Goal: Task Accomplishment & Management: Manage account settings

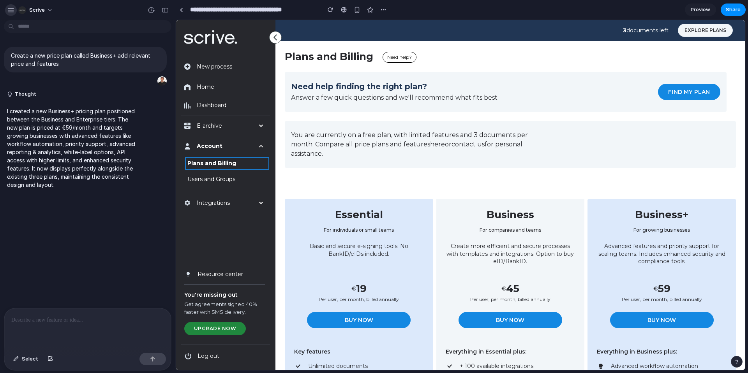
click at [10, 10] on div "button" at bounding box center [10, 10] width 7 height 7
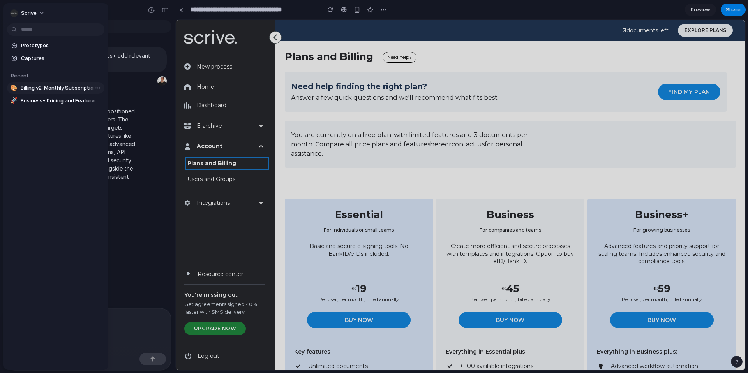
click at [64, 90] on span "Billing v2: Monthly Subscription Toggle" at bounding box center [61, 88] width 81 height 8
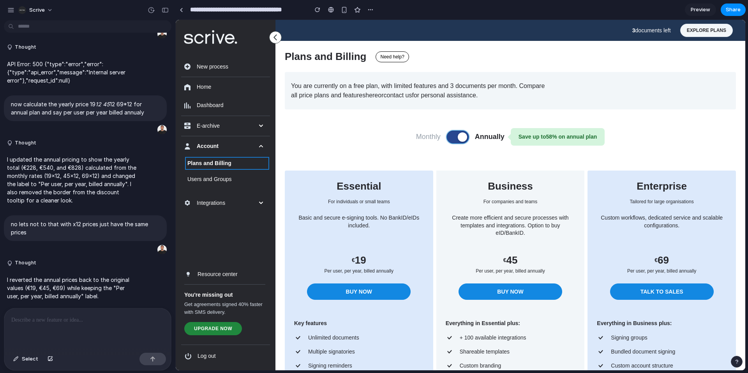
click at [461, 135] on span at bounding box center [462, 137] width 9 height 9
click at [459, 138] on span at bounding box center [455, 137] width 9 height 9
click at [459, 138] on span at bounding box center [462, 137] width 9 height 9
click at [459, 138] on span at bounding box center [455, 137] width 9 height 9
click at [459, 138] on span at bounding box center [462, 137] width 9 height 9
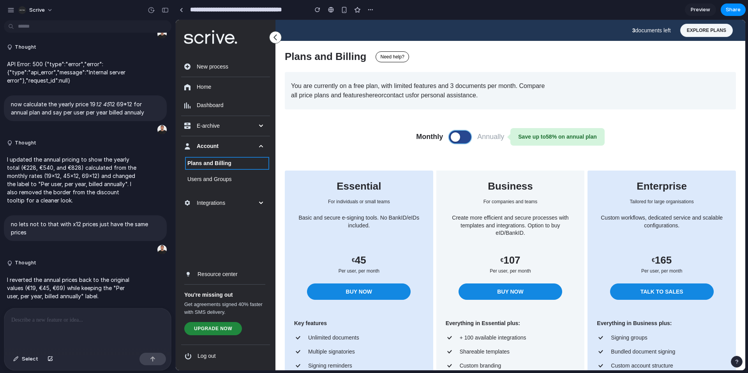
click at [459, 138] on span at bounding box center [455, 137] width 9 height 9
click at [459, 138] on span at bounding box center [462, 137] width 9 height 9
click at [459, 138] on span at bounding box center [455, 137] width 9 height 9
click at [459, 138] on span at bounding box center [462, 137] width 9 height 9
click at [467, 136] on button at bounding box center [460, 137] width 22 height 12
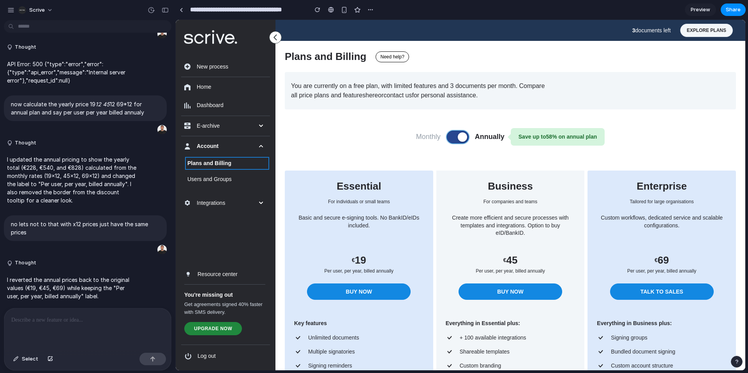
click at [465, 136] on span at bounding box center [462, 137] width 9 height 9
click at [465, 136] on button at bounding box center [460, 137] width 22 height 12
click at [465, 136] on span at bounding box center [462, 137] width 9 height 9
click at [465, 136] on button at bounding box center [460, 137] width 22 height 12
click at [465, 136] on span at bounding box center [462, 137] width 9 height 9
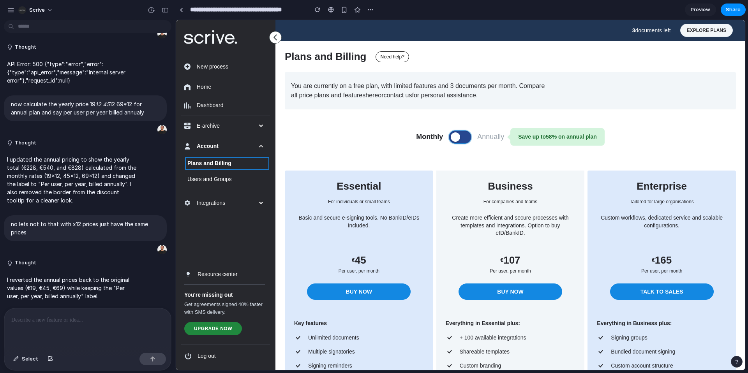
click at [465, 136] on button at bounding box center [460, 137] width 22 height 12
click at [465, 136] on span at bounding box center [462, 137] width 9 height 9
click at [465, 136] on button at bounding box center [460, 137] width 22 height 12
click at [465, 136] on span at bounding box center [462, 137] width 9 height 9
click at [465, 136] on button at bounding box center [460, 137] width 22 height 12
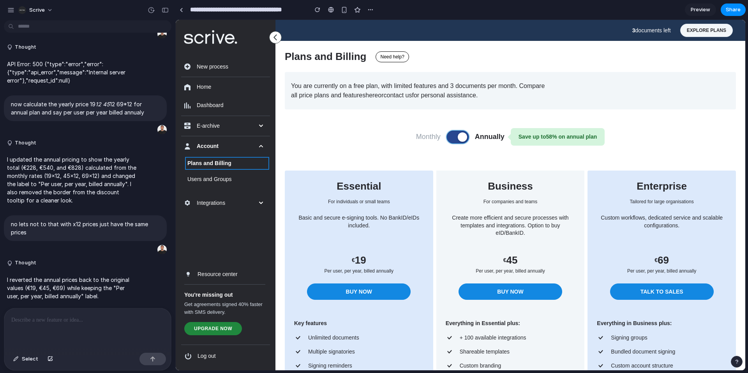
click at [465, 136] on span at bounding box center [462, 137] width 9 height 9
click at [465, 136] on button at bounding box center [460, 137] width 22 height 12
click at [465, 136] on span at bounding box center [462, 137] width 9 height 9
click at [465, 136] on button at bounding box center [460, 137] width 22 height 12
click at [465, 136] on span at bounding box center [462, 137] width 9 height 9
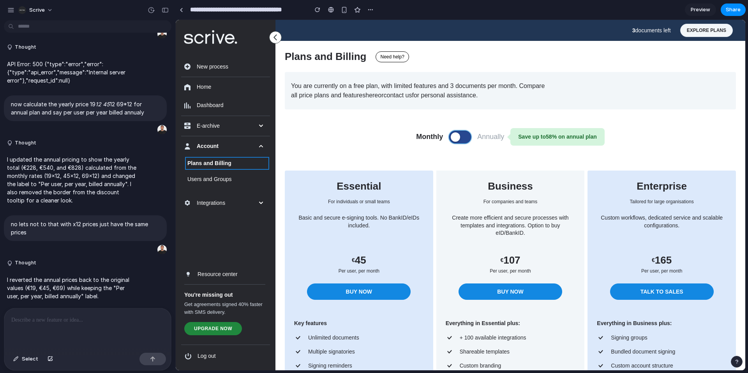
click at [465, 136] on button at bounding box center [460, 137] width 22 height 12
click at [465, 136] on span at bounding box center [462, 137] width 9 height 9
click at [465, 136] on button at bounding box center [460, 137] width 22 height 12
click at [465, 136] on span at bounding box center [462, 137] width 9 height 9
click at [465, 136] on button at bounding box center [460, 137] width 22 height 12
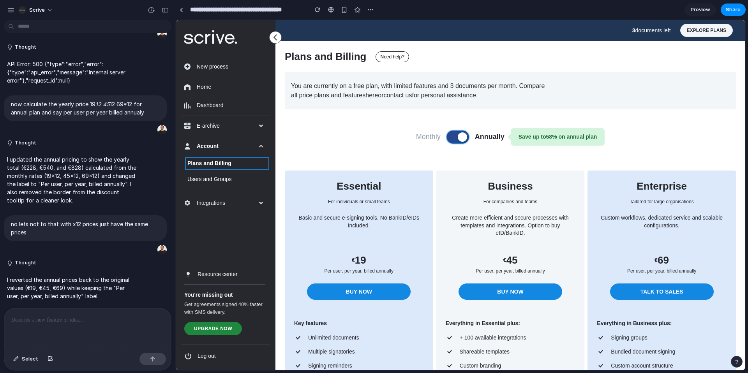
click at [465, 136] on span at bounding box center [462, 137] width 9 height 9
click at [465, 136] on button at bounding box center [460, 137] width 22 height 12
click at [465, 136] on span at bounding box center [462, 137] width 9 height 9
click at [466, 141] on button at bounding box center [460, 137] width 22 height 12
click at [70, 337] on div at bounding box center [87, 329] width 167 height 41
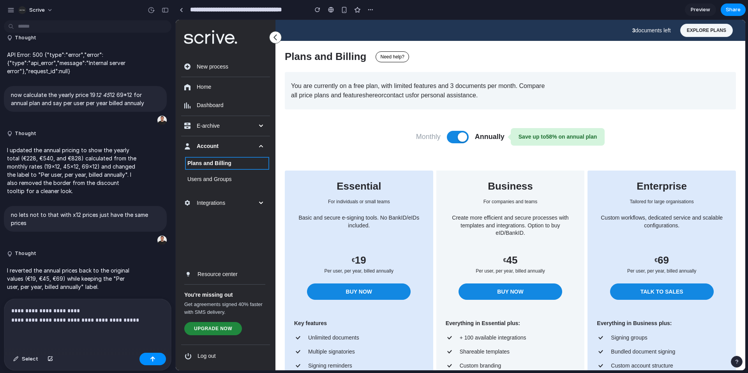
scroll to position [1006, 0]
click at [97, 320] on p "**********" at bounding box center [87, 315] width 153 height 19
click at [156, 316] on p "**********" at bounding box center [87, 315] width 153 height 19
click at [130, 321] on p "**********" at bounding box center [87, 315] width 153 height 19
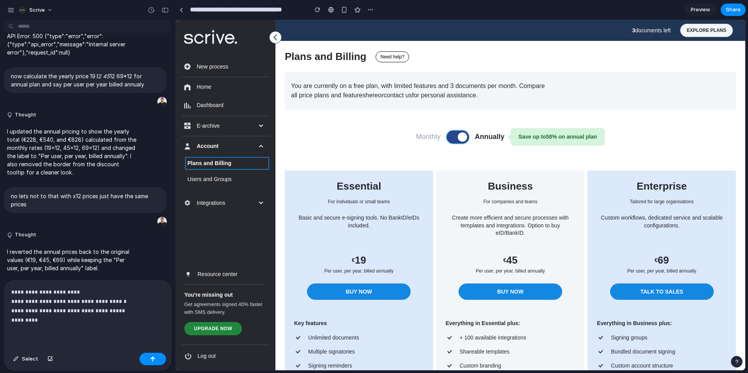
click at [460, 135] on span at bounding box center [462, 137] width 9 height 9
click at [78, 322] on p "**********" at bounding box center [87, 306] width 153 height 37
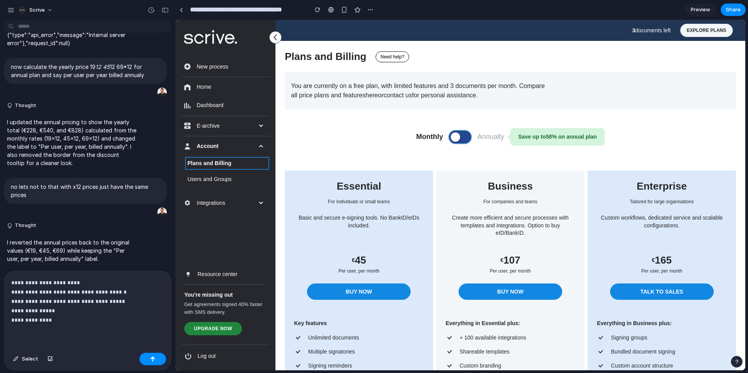
drag, startPoint x: 450, startPoint y: 139, endPoint x: 462, endPoint y: 134, distance: 13.3
click at [452, 138] on button at bounding box center [460, 137] width 22 height 12
click at [462, 134] on span at bounding box center [462, 137] width 9 height 9
click at [462, 134] on button at bounding box center [460, 137] width 22 height 12
click at [462, 134] on span at bounding box center [462, 137] width 9 height 9
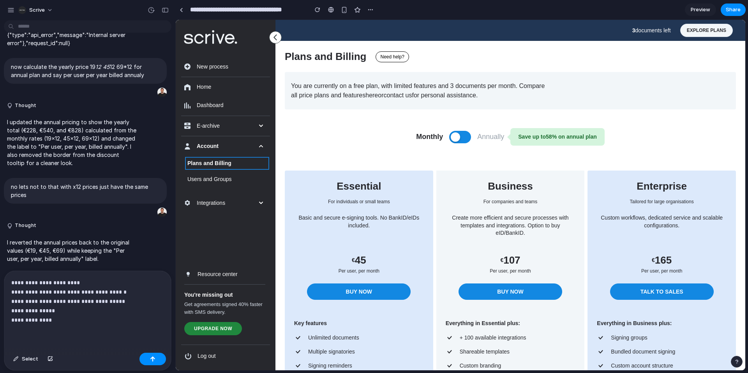
click at [115, 315] on p "**********" at bounding box center [87, 301] width 153 height 47
click at [114, 317] on p "**********" at bounding box center [87, 301] width 153 height 47
drag, startPoint x: 480, startPoint y: 138, endPoint x: 456, endPoint y: 141, distance: 23.5
click at [475, 140] on div "Monthly Annually Save up to 58 % on annual plan" at bounding box center [510, 137] width 451 height 18
click at [456, 141] on span at bounding box center [455, 137] width 9 height 9
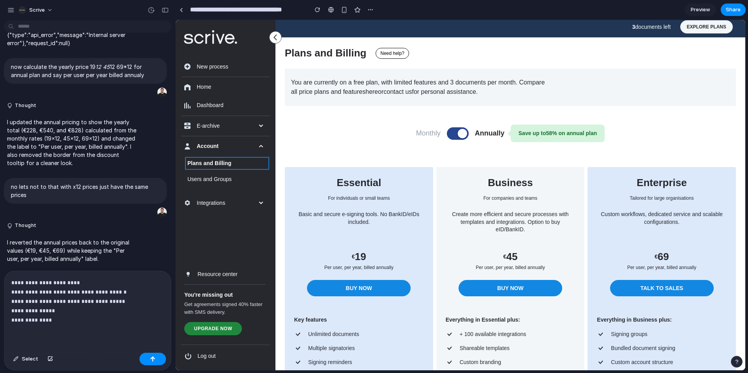
click at [456, 141] on div "Monthly Annually Save up to 58 % on annual plan" at bounding box center [510, 134] width 451 height 18
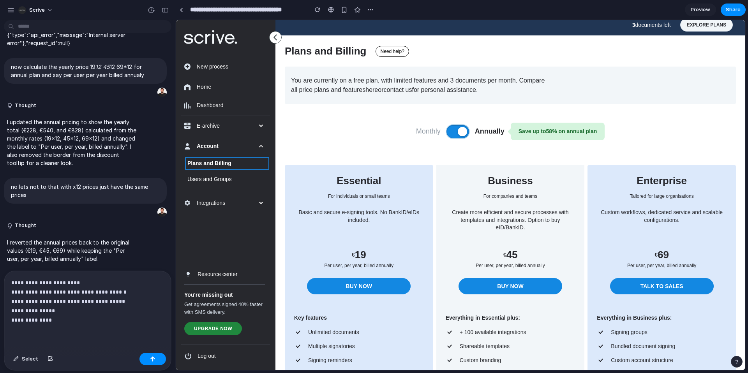
click at [457, 137] on button at bounding box center [458, 132] width 22 height 12
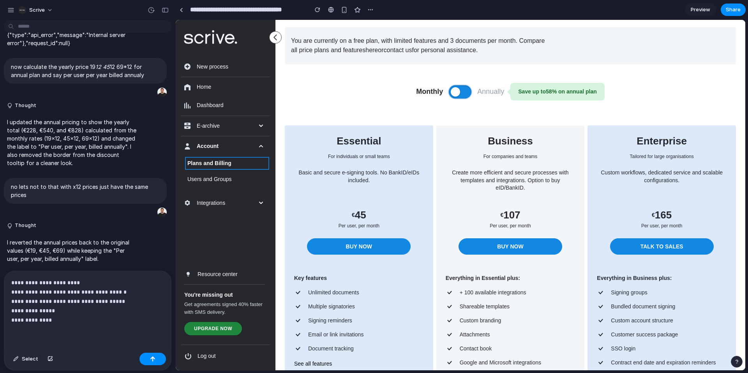
scroll to position [57, 0]
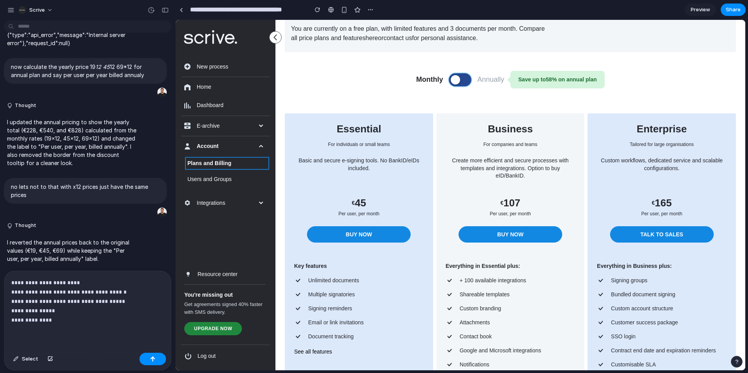
click at [459, 81] on button at bounding box center [460, 80] width 22 height 12
click at [459, 81] on span at bounding box center [462, 79] width 9 height 9
click at [459, 81] on button at bounding box center [460, 80] width 22 height 12
click at [459, 81] on span at bounding box center [462, 79] width 9 height 9
click at [91, 317] on p "**********" at bounding box center [87, 301] width 153 height 47
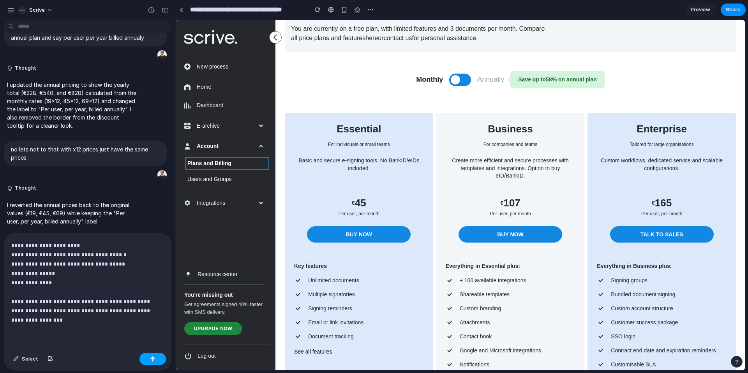
click at [151, 360] on div "button" at bounding box center [152, 359] width 5 height 5
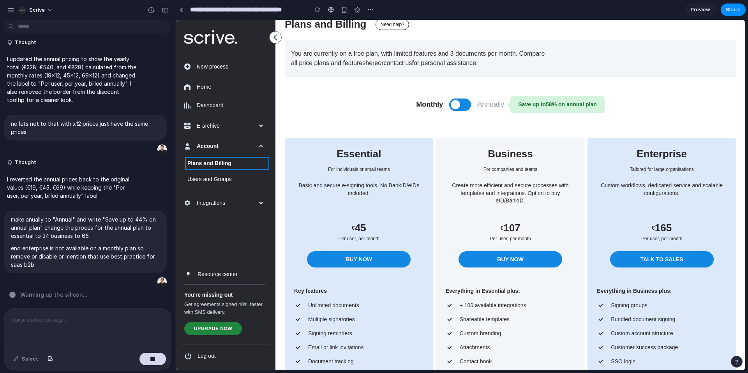
scroll to position [28, 0]
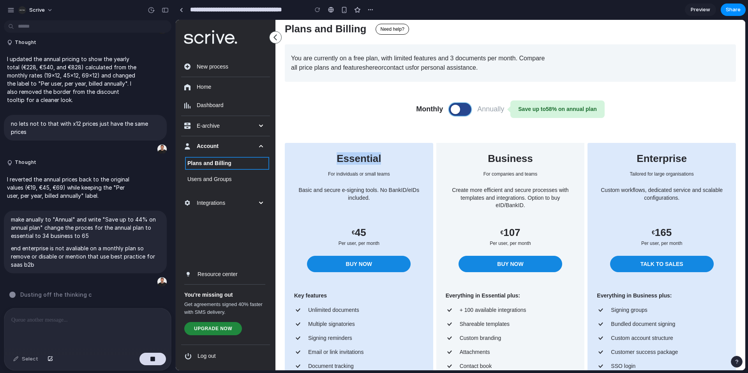
click at [462, 109] on button at bounding box center [460, 109] width 22 height 12
click at [461, 110] on span at bounding box center [462, 109] width 9 height 9
click at [461, 110] on button at bounding box center [460, 109] width 22 height 12
click at [461, 110] on span at bounding box center [462, 109] width 9 height 9
click at [704, 9] on span "Preview" at bounding box center [700, 10] width 19 height 8
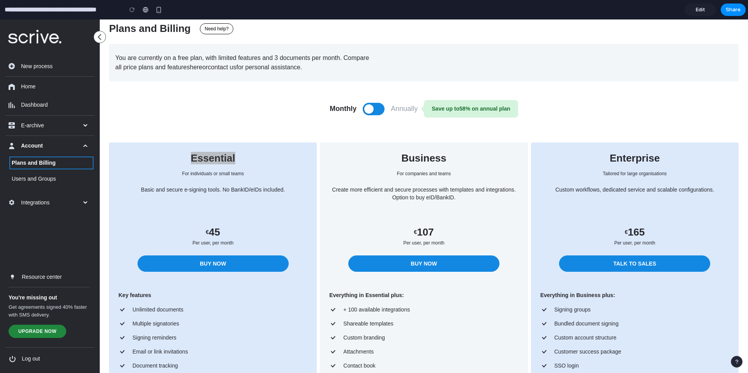
click at [705, 11] on link "Edit" at bounding box center [700, 10] width 31 height 12
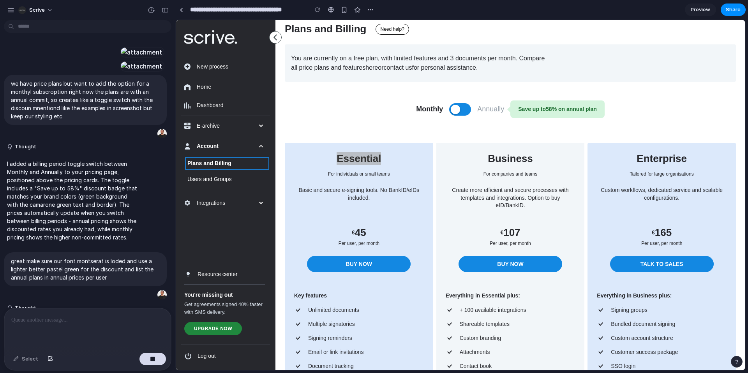
scroll to position [1107, 0]
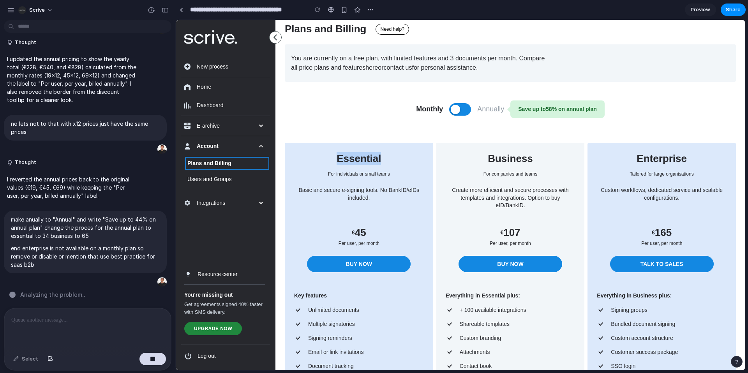
click at [385, 159] on h3 "Essential" at bounding box center [359, 158] width 130 height 12
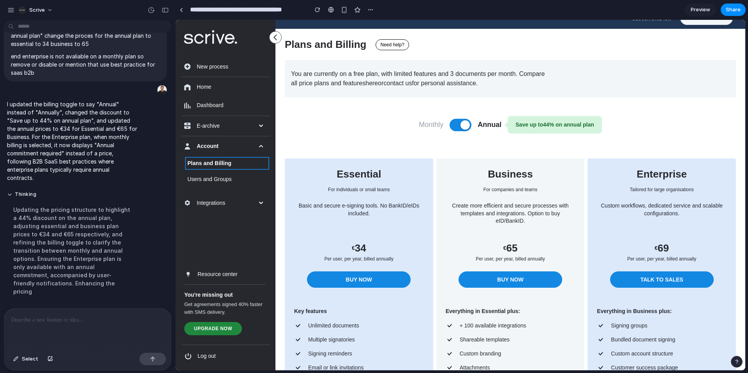
scroll to position [12, 0]
click at [60, 255] on div "Updating the pricing structure to highlight a 44% discount on the annual plan, …" at bounding box center [72, 250] width 130 height 99
click at [71, 328] on div at bounding box center [87, 329] width 167 height 41
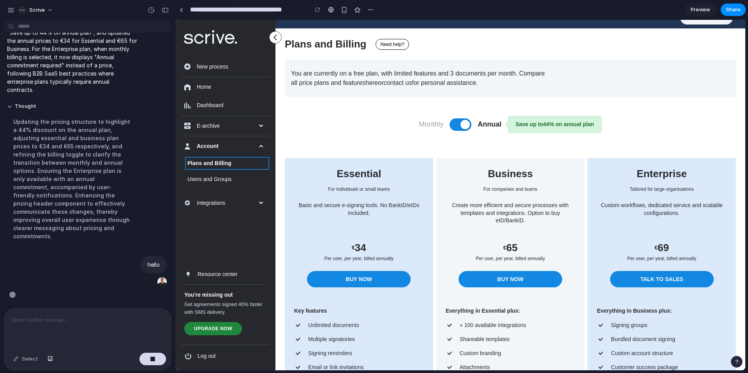
scroll to position [1371, 0]
click at [452, 120] on button at bounding box center [461, 125] width 22 height 12
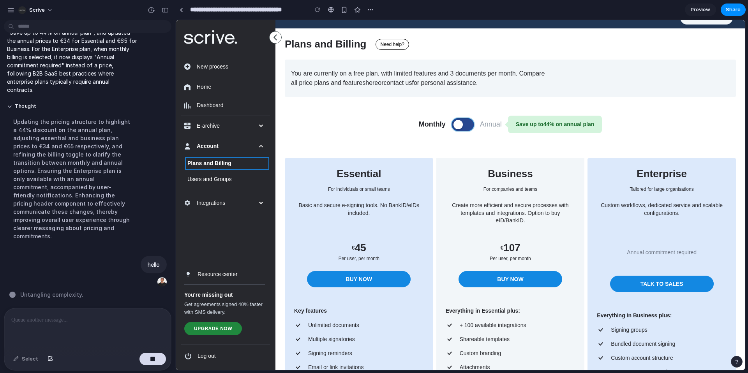
click at [456, 122] on span at bounding box center [458, 124] width 9 height 9
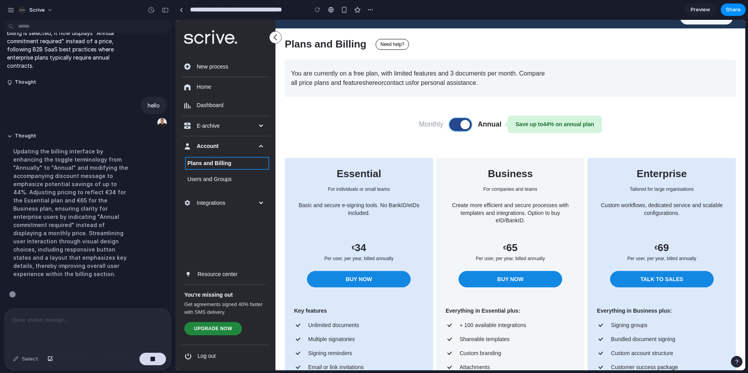
scroll to position [1395, 0]
click at [456, 122] on button at bounding box center [461, 125] width 22 height 12
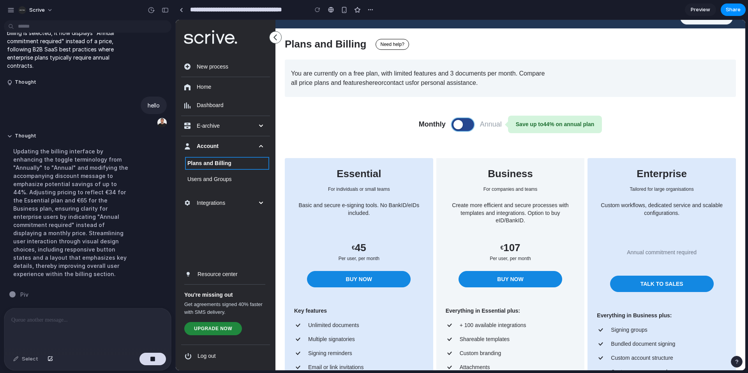
click at [456, 122] on span at bounding box center [458, 124] width 9 height 9
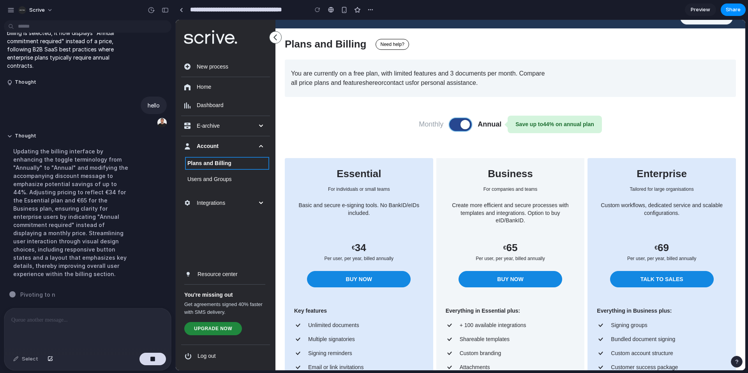
click at [456, 122] on button at bounding box center [461, 125] width 22 height 12
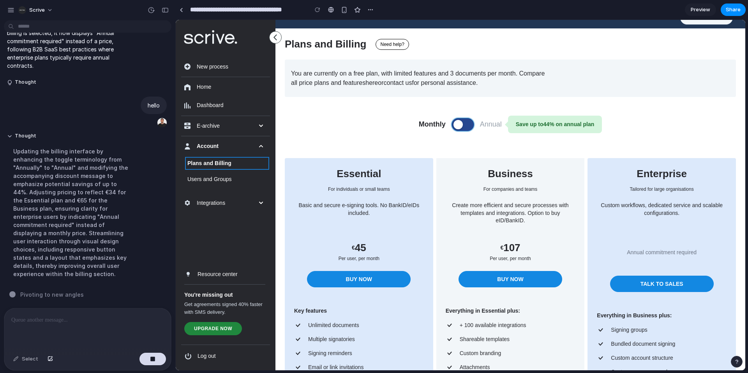
click at [456, 122] on span at bounding box center [458, 124] width 9 height 9
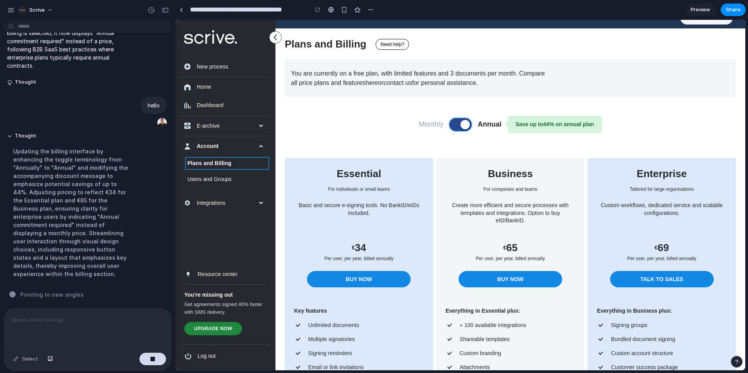
click at [456, 122] on button at bounding box center [461, 125] width 22 height 12
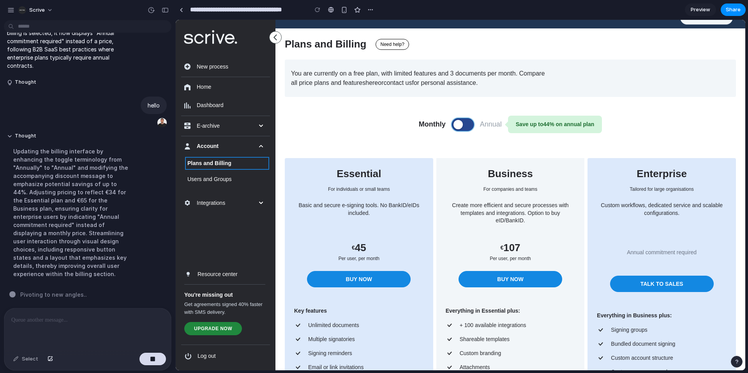
click at [456, 122] on span at bounding box center [458, 124] width 9 height 9
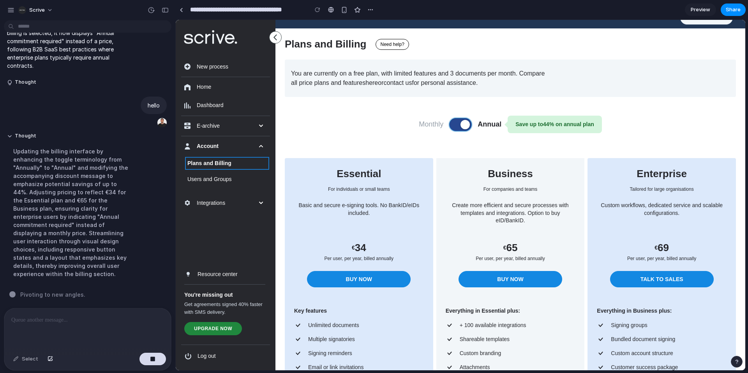
click at [456, 122] on button at bounding box center [461, 125] width 22 height 12
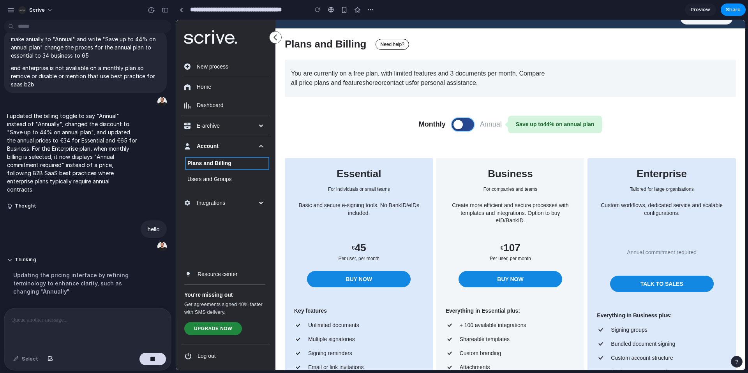
click at [456, 122] on span at bounding box center [458, 124] width 9 height 9
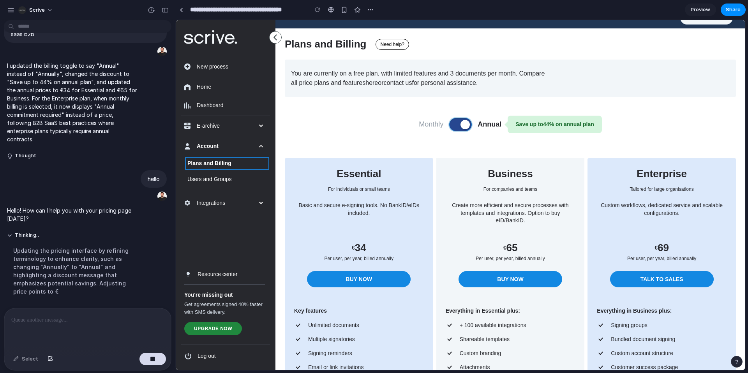
click at [456, 122] on button at bounding box center [461, 125] width 22 height 12
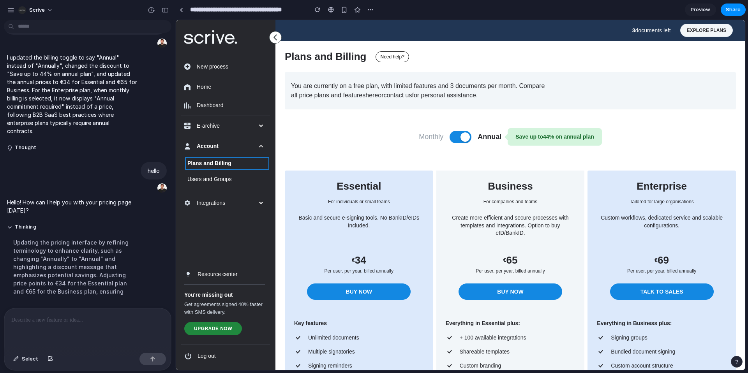
scroll to position [0, 0]
click at [456, 135] on button at bounding box center [461, 137] width 22 height 12
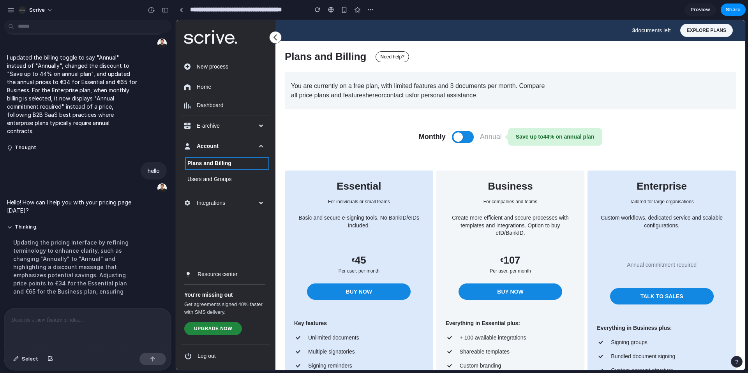
click at [83, 329] on div at bounding box center [87, 329] width 167 height 41
click at [471, 137] on button at bounding box center [463, 137] width 22 height 12
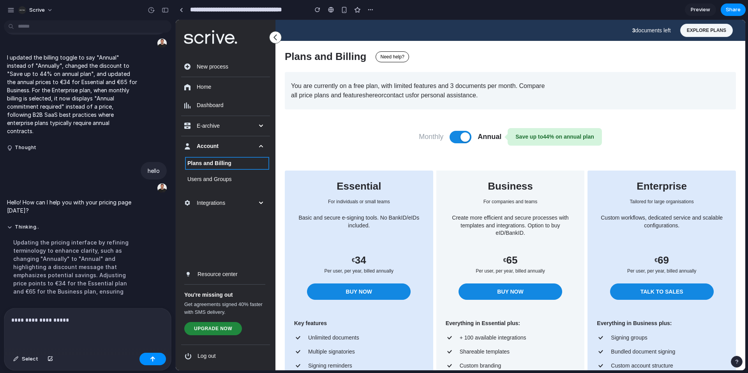
click at [83, 324] on p "**********" at bounding box center [87, 320] width 153 height 9
